Goal: Navigation & Orientation: Find specific page/section

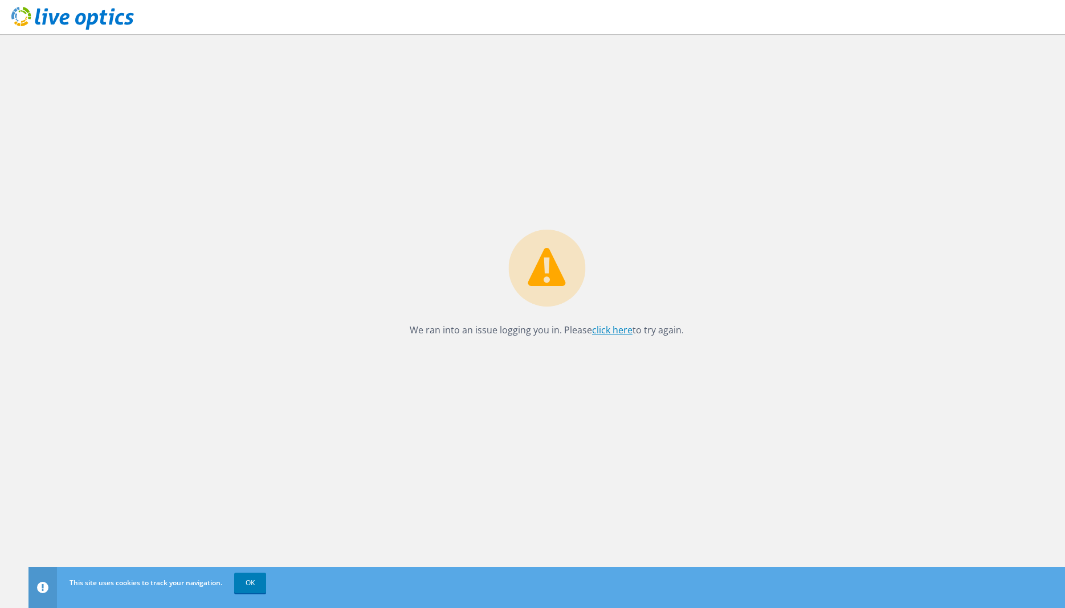
click at [609, 332] on link "click here" at bounding box center [612, 330] width 40 height 13
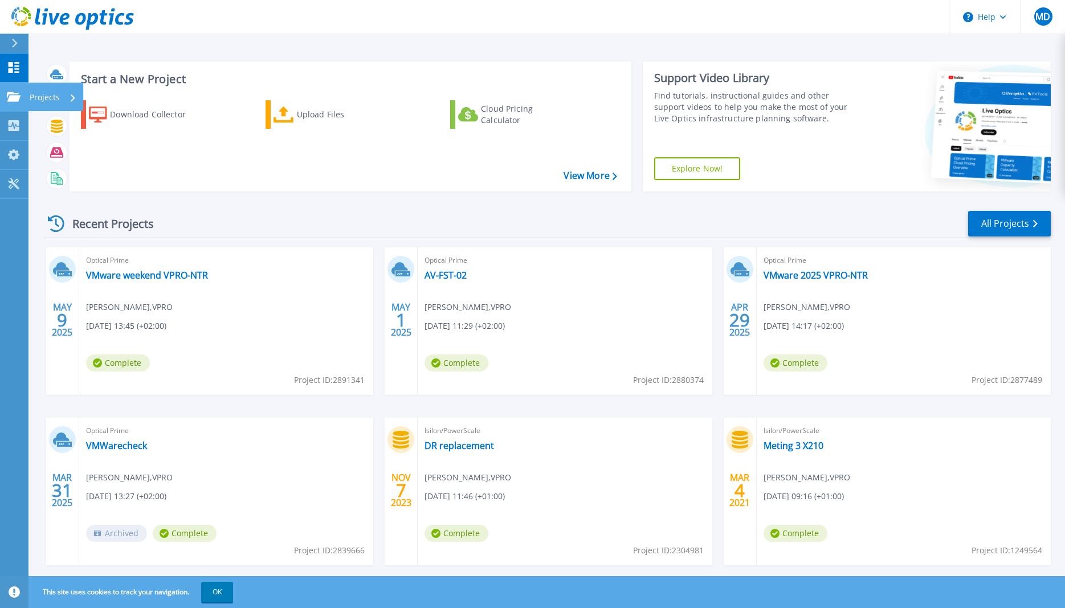
click at [56, 92] on p "Projects" at bounding box center [45, 98] width 30 height 30
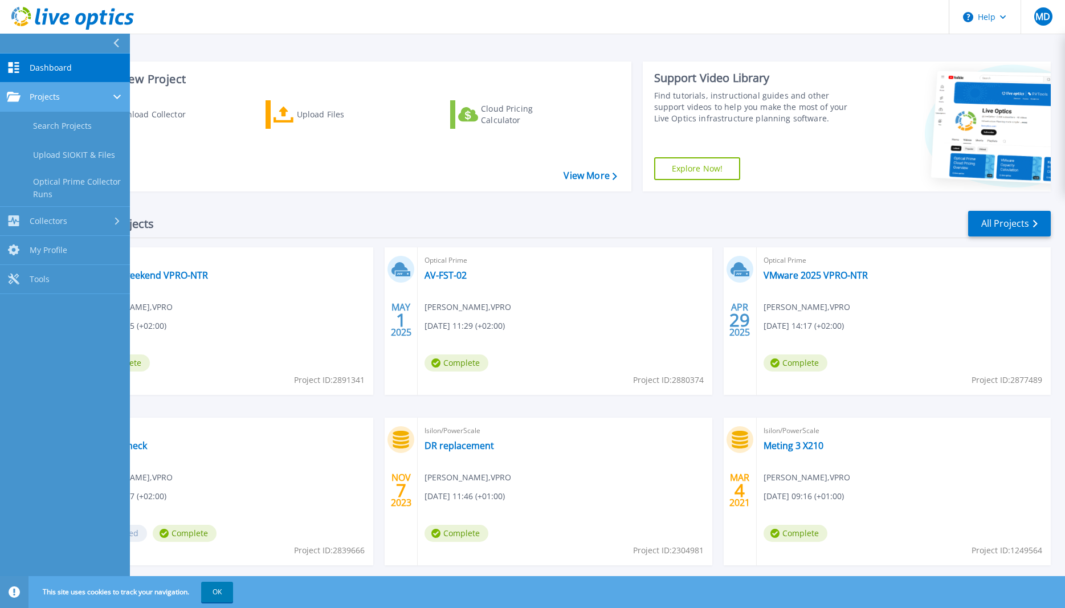
click at [64, 94] on div "Projects" at bounding box center [65, 97] width 116 height 10
click at [63, 67] on span "Dashboard" at bounding box center [51, 68] width 42 height 10
